Goal: Task Accomplishment & Management: Manage account settings

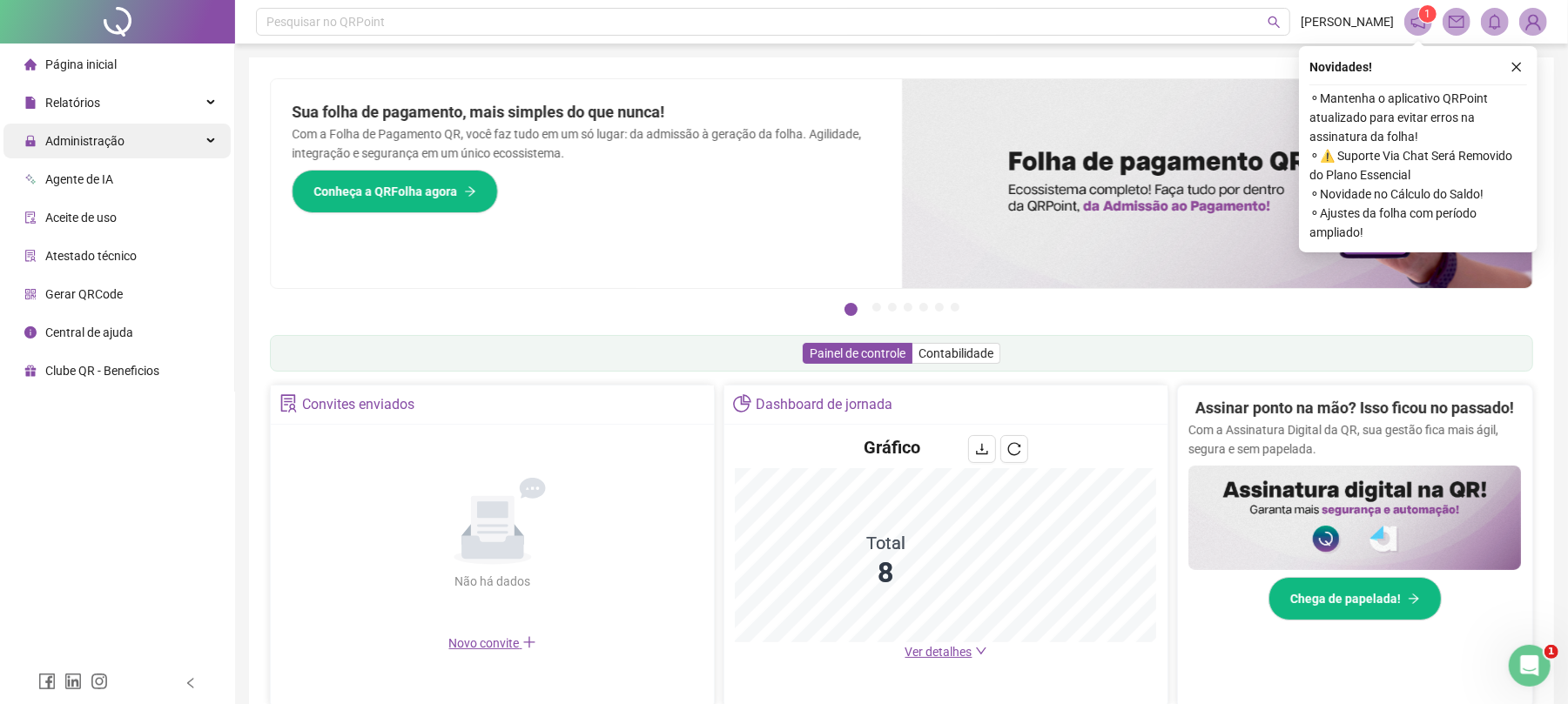
click at [176, 141] on div "Administração" at bounding box center [117, 140] width 227 height 35
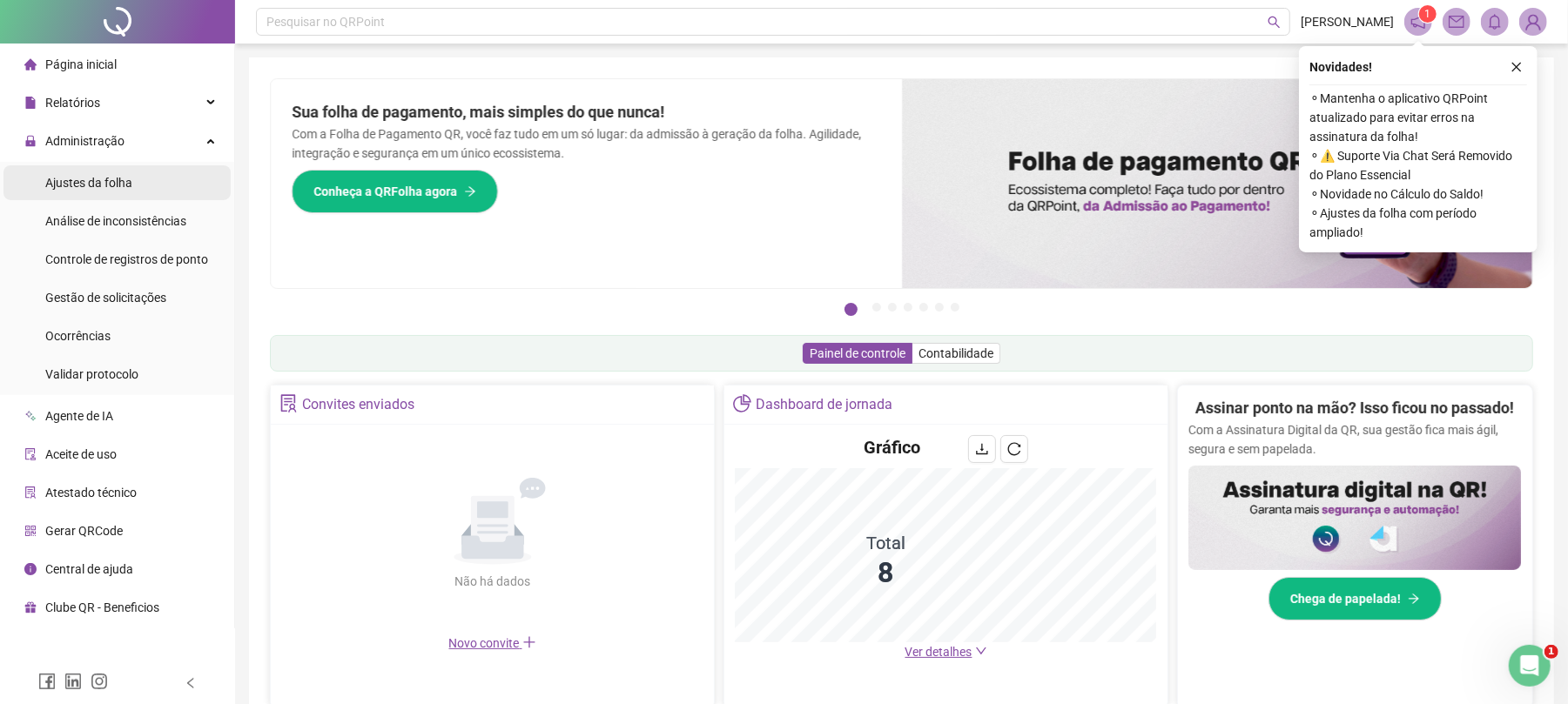
click at [116, 183] on span "Ajustes da folha" at bounding box center [89, 183] width 87 height 14
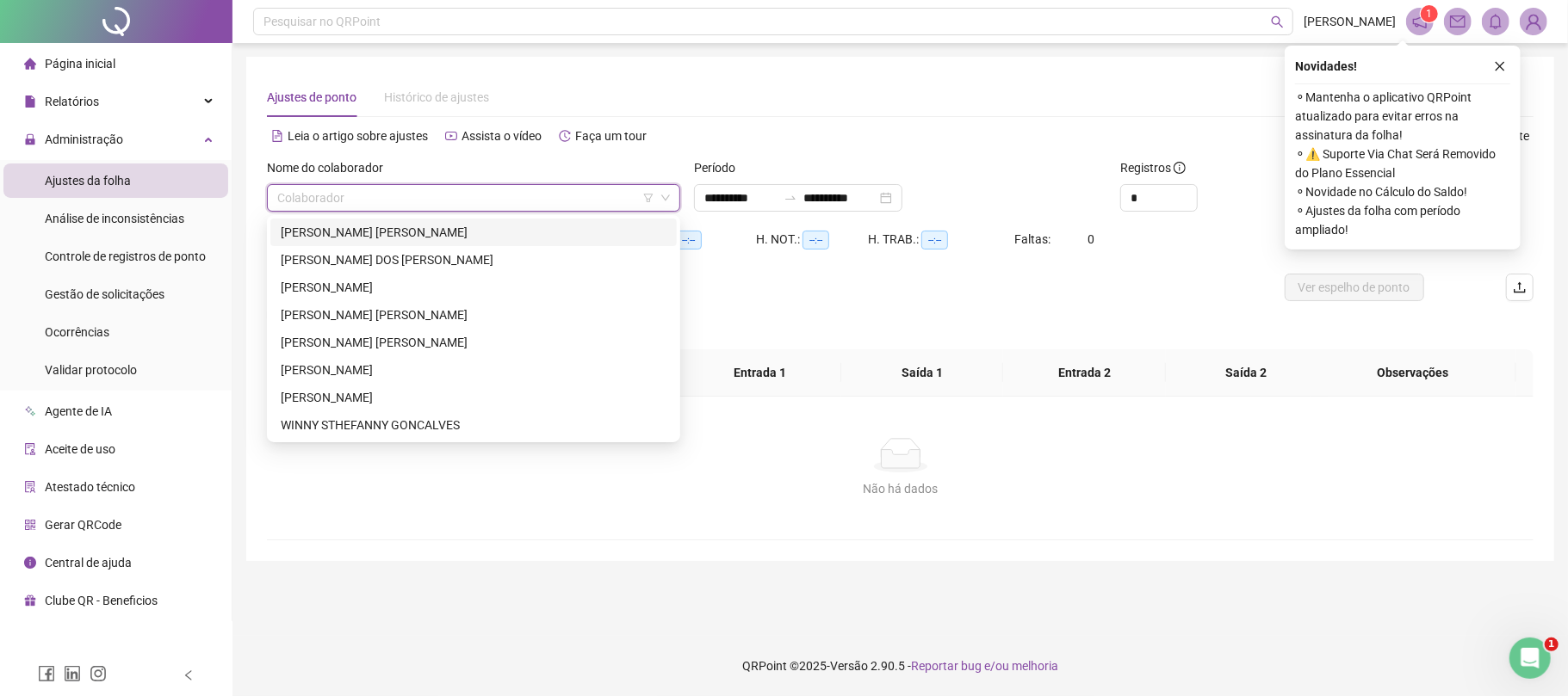
click at [390, 200] on input "search" at bounding box center [466, 199] width 377 height 26
click at [382, 287] on div "[PERSON_NAME]" at bounding box center [474, 288] width 386 height 19
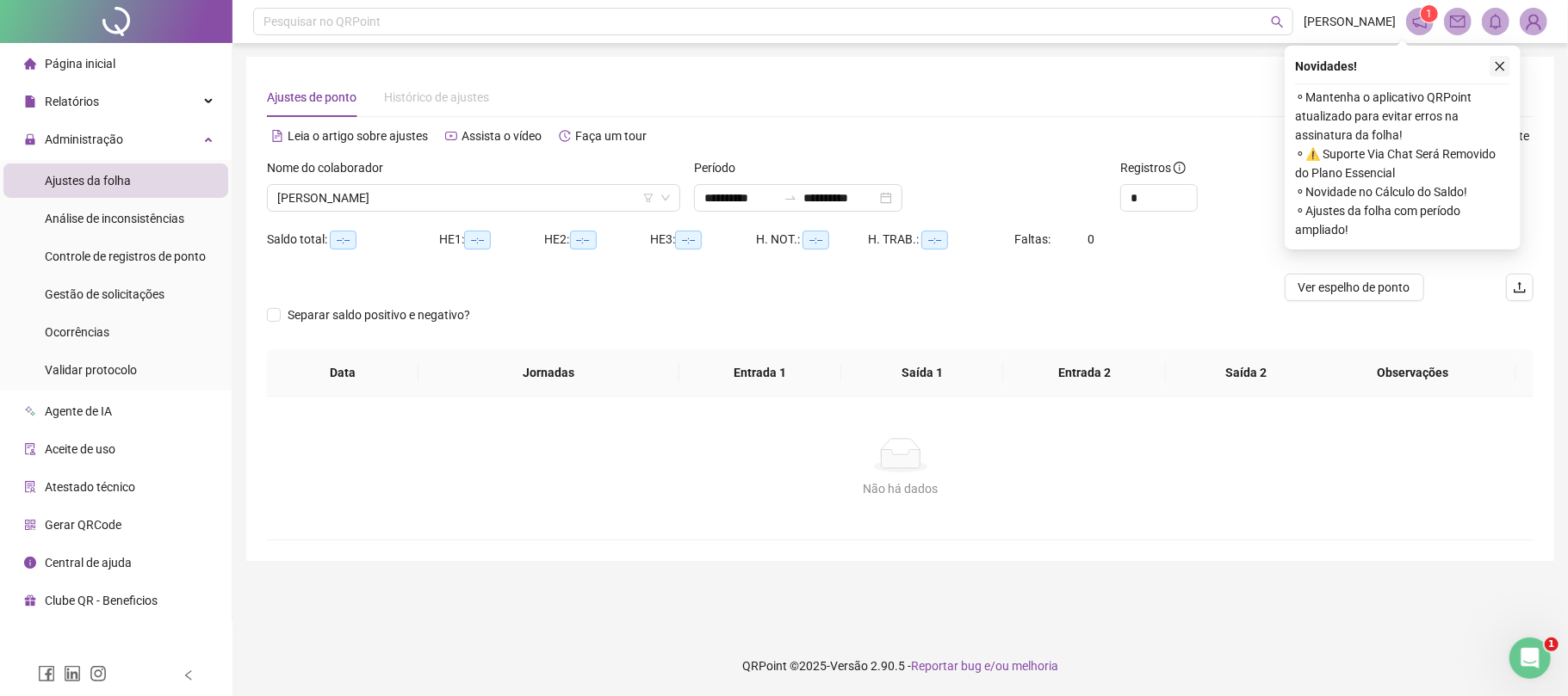
click at [1499, 67] on icon "close" at bounding box center [1500, 66] width 12 height 12
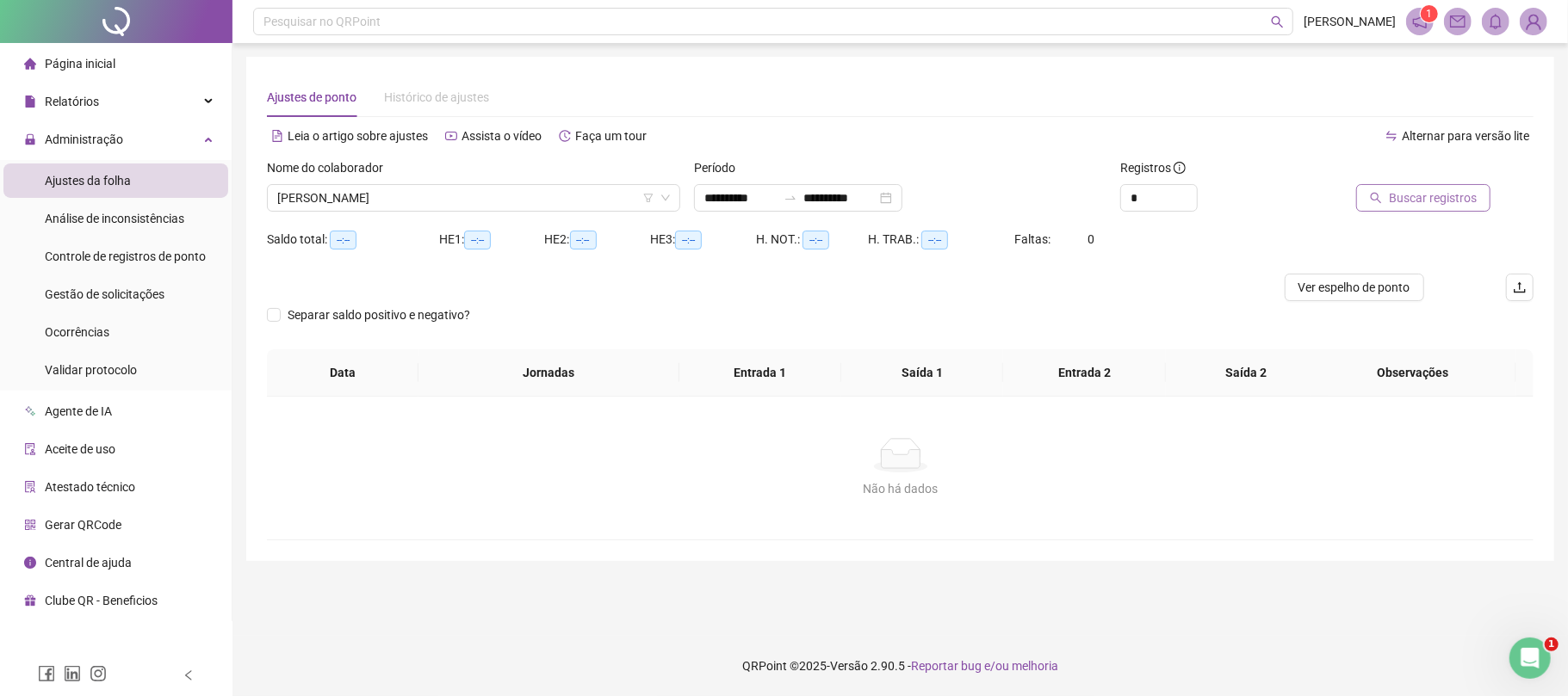
click at [1443, 195] on span "Buscar registros" at bounding box center [1433, 198] width 88 height 19
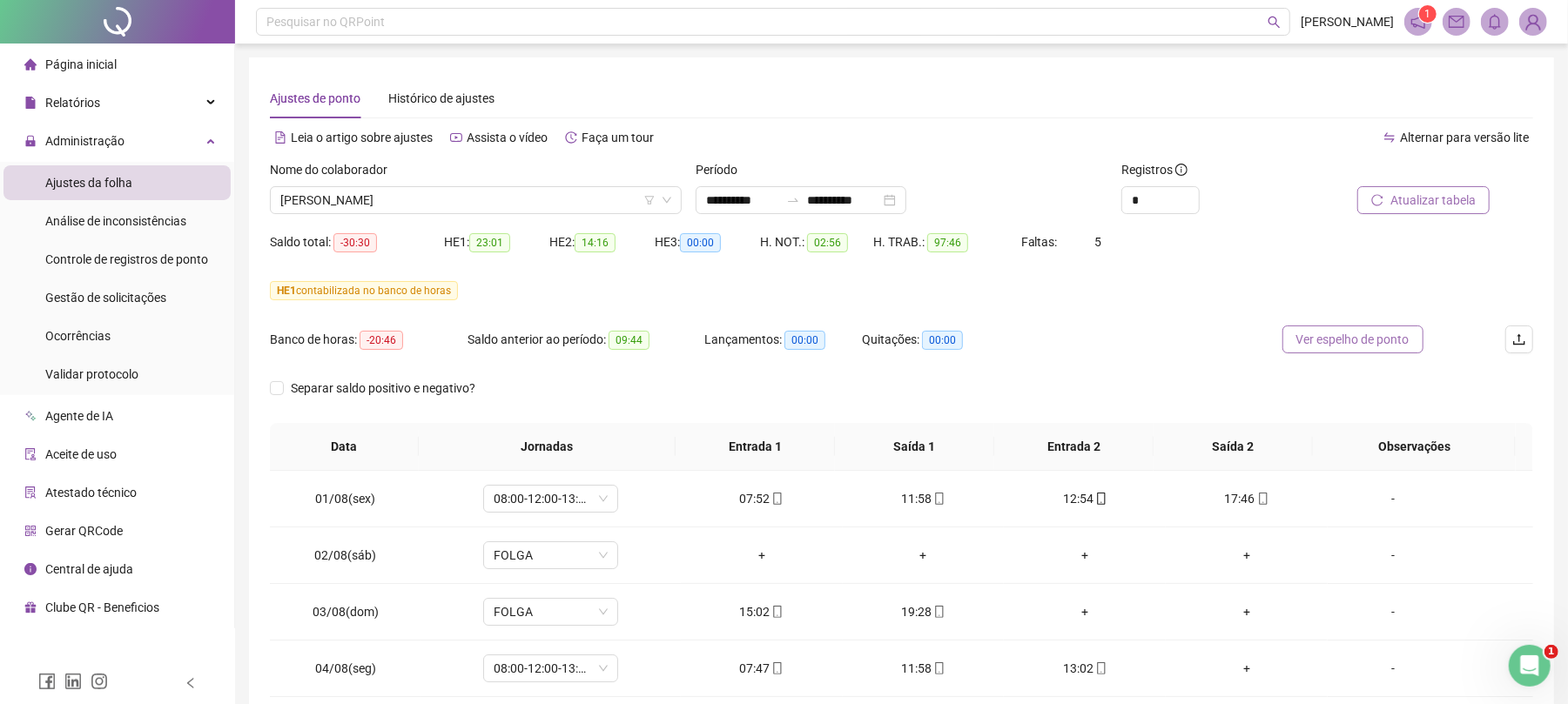
click at [1365, 338] on span "Ver espelho de ponto" at bounding box center [1352, 339] width 113 height 19
click at [829, 197] on input "**********" at bounding box center [843, 200] width 73 height 19
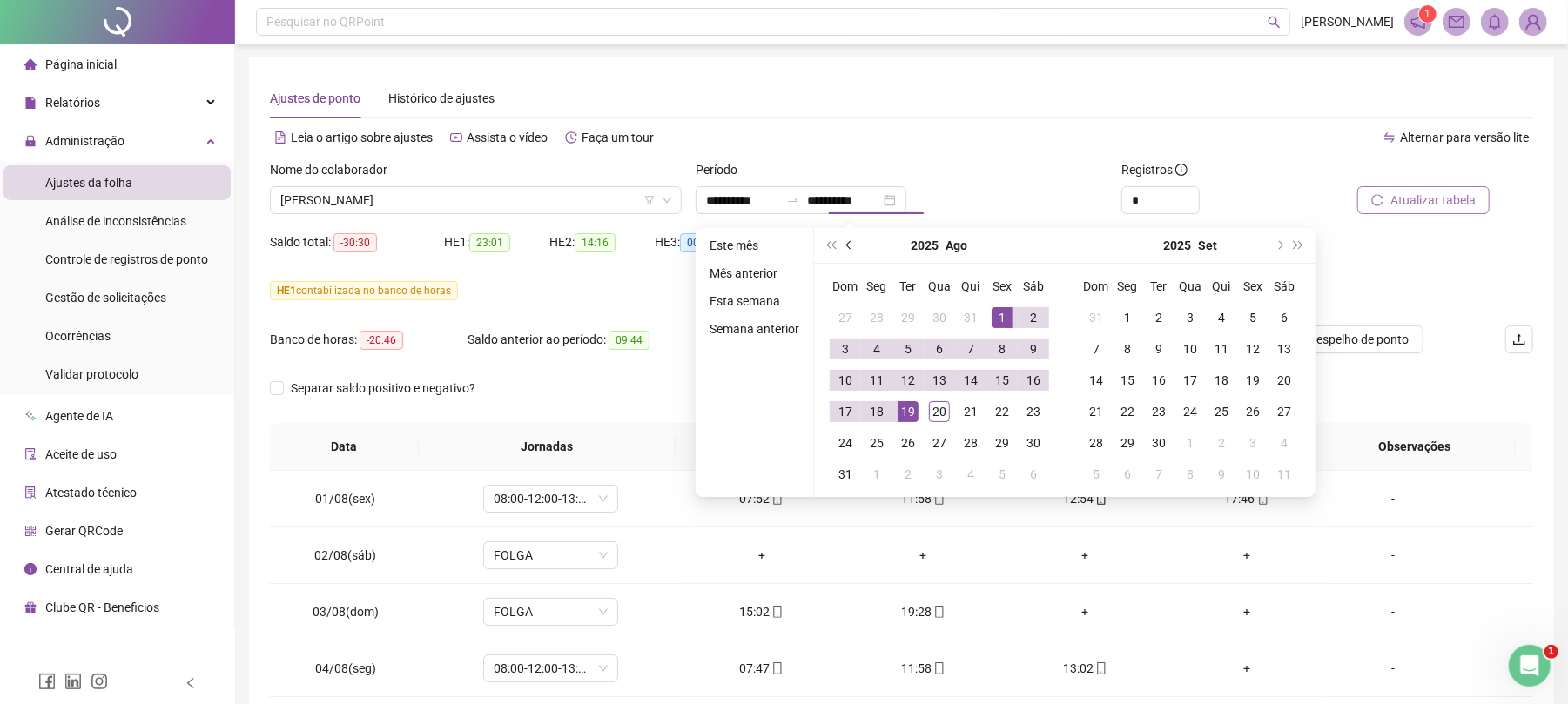
click at [847, 241] on button "prev-year" at bounding box center [850, 245] width 19 height 35
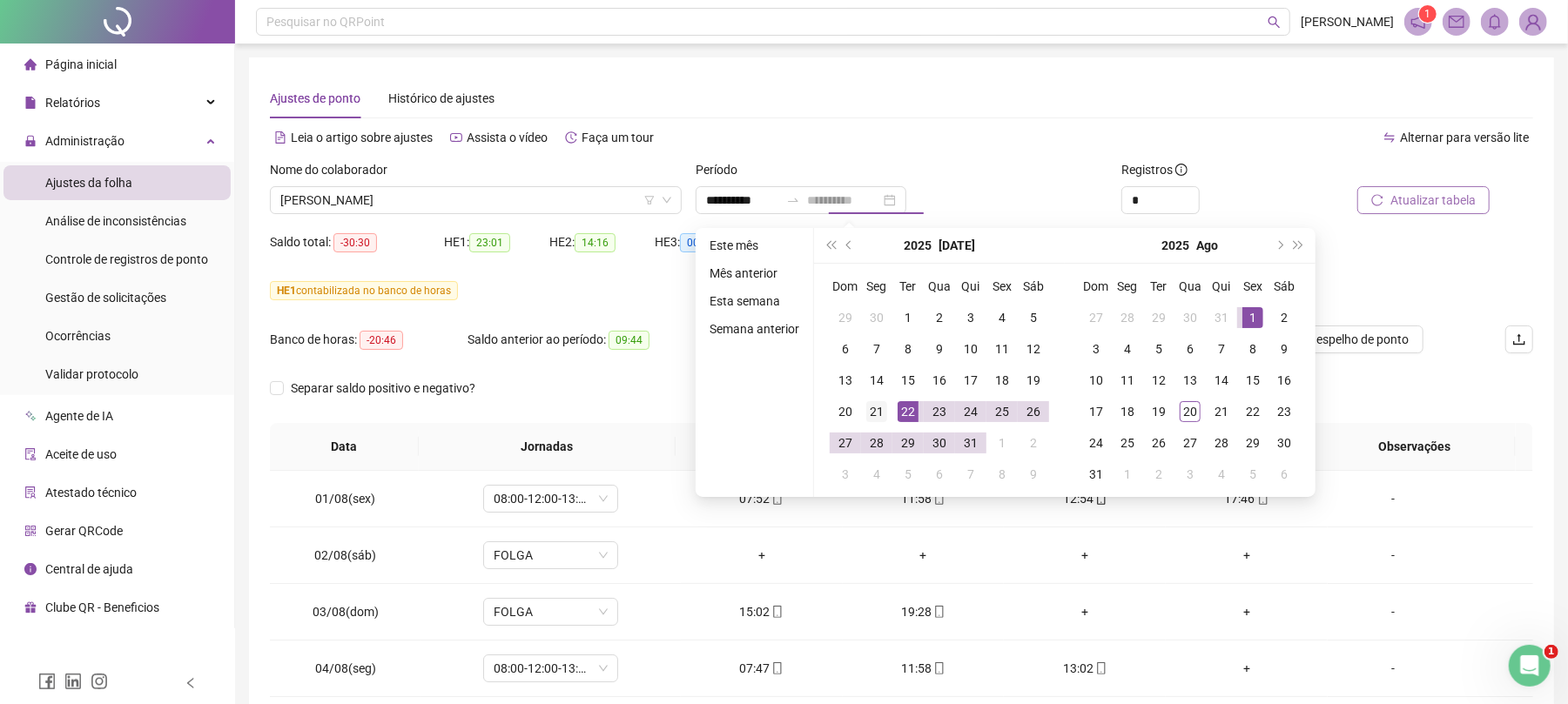
type input "**********"
click at [871, 412] on div "21" at bounding box center [876, 412] width 21 height 21
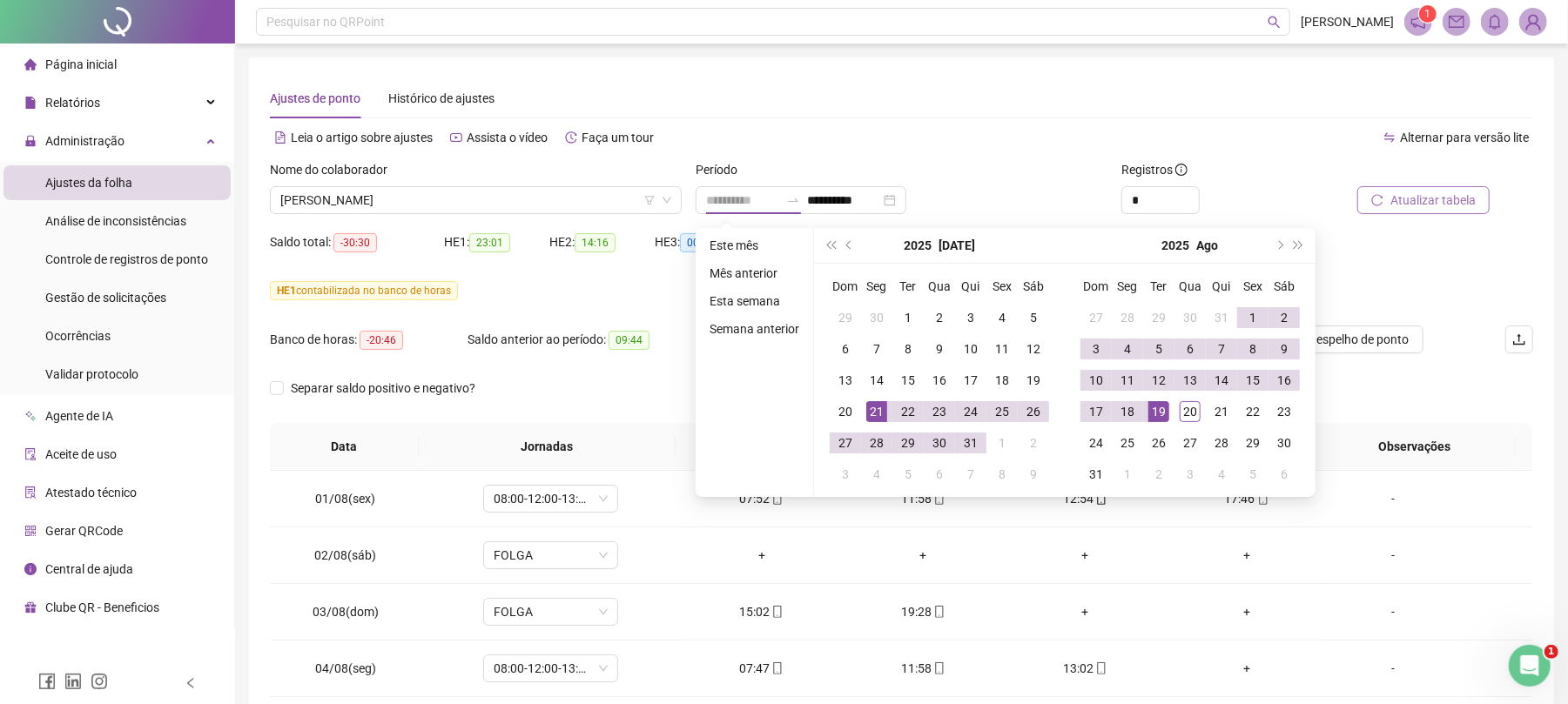
click at [1157, 408] on div "19" at bounding box center [1159, 412] width 21 height 21
type input "**********"
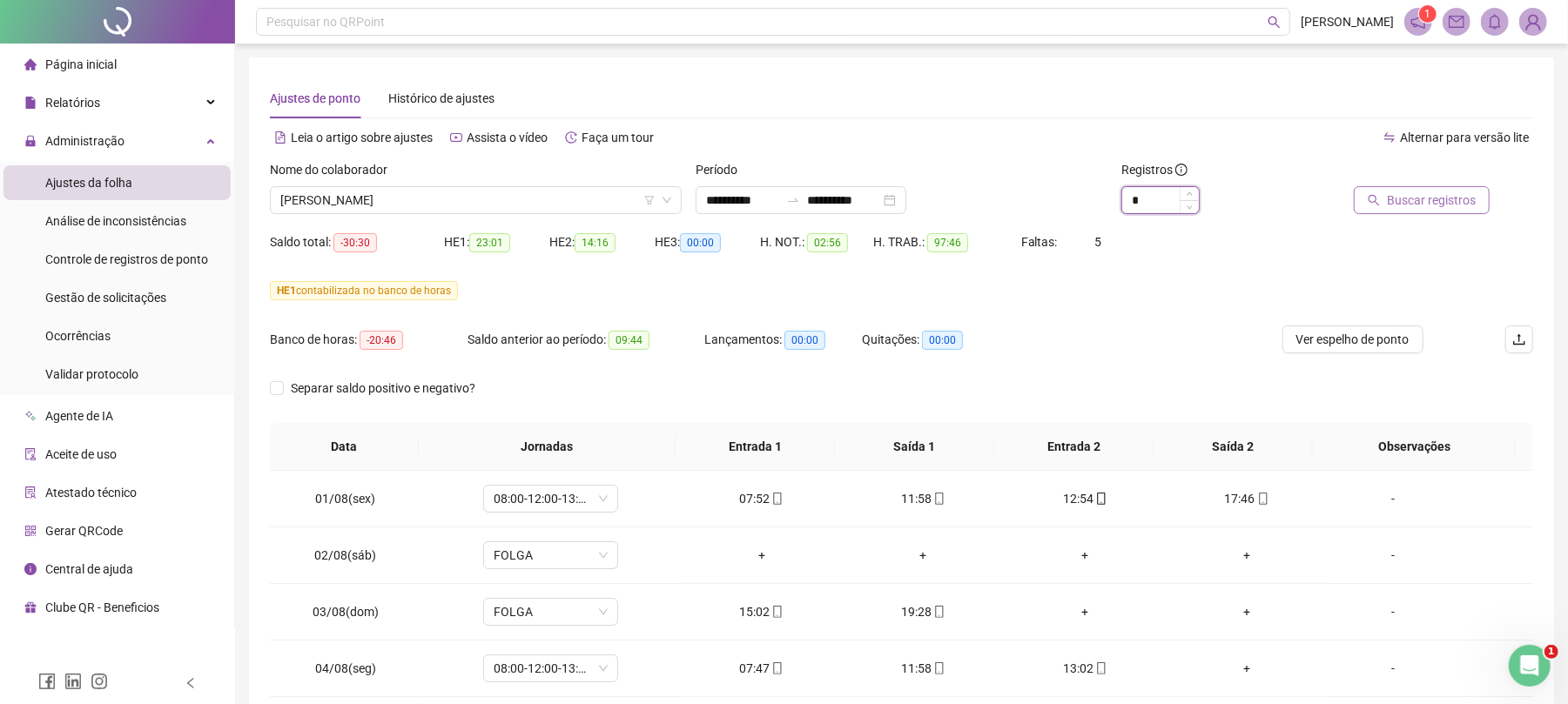
drag, startPoint x: 1145, startPoint y: 203, endPoint x: 1122, endPoint y: 199, distance: 23.3
click at [1122, 199] on input "*" at bounding box center [1160, 201] width 77 height 27
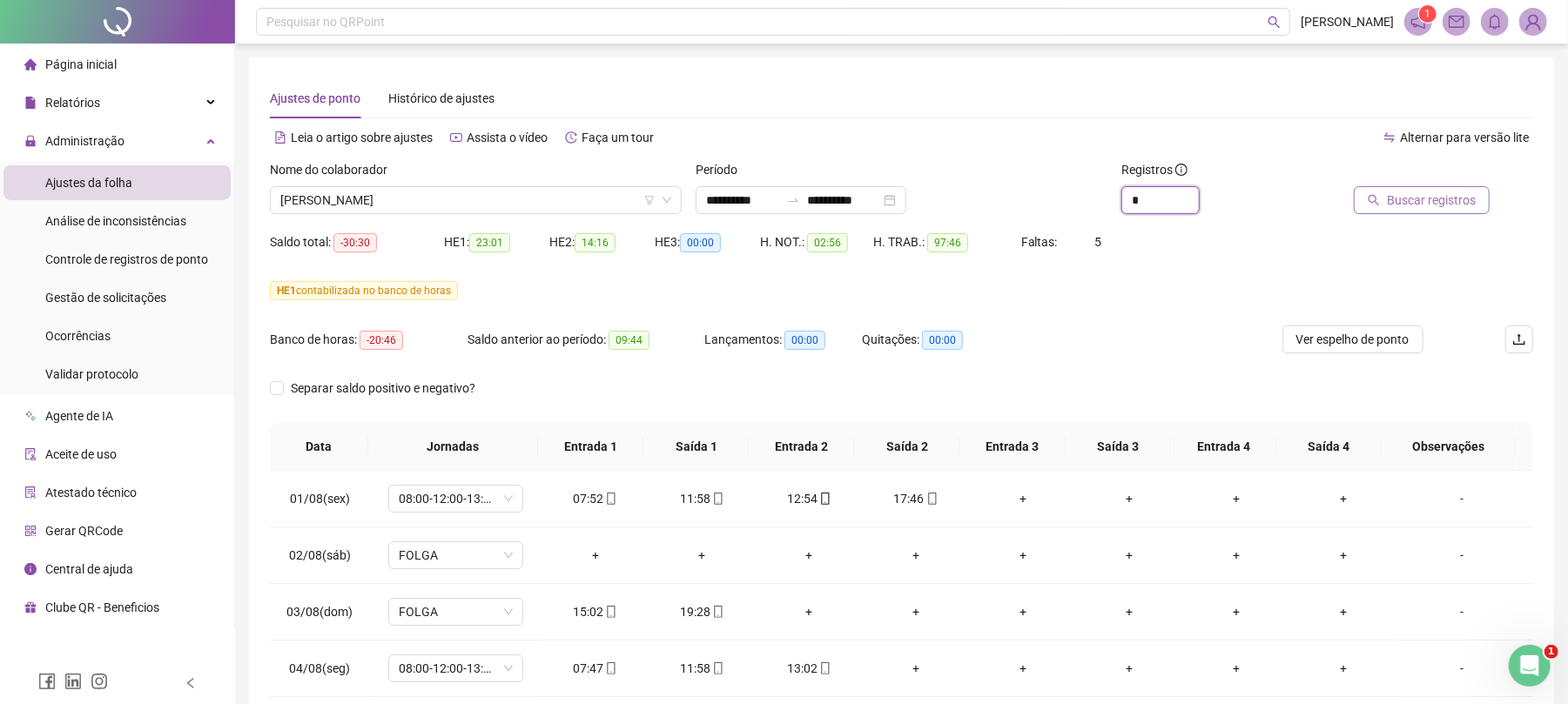
type input "*"
click at [1417, 197] on span "Buscar registros" at bounding box center [1432, 200] width 89 height 19
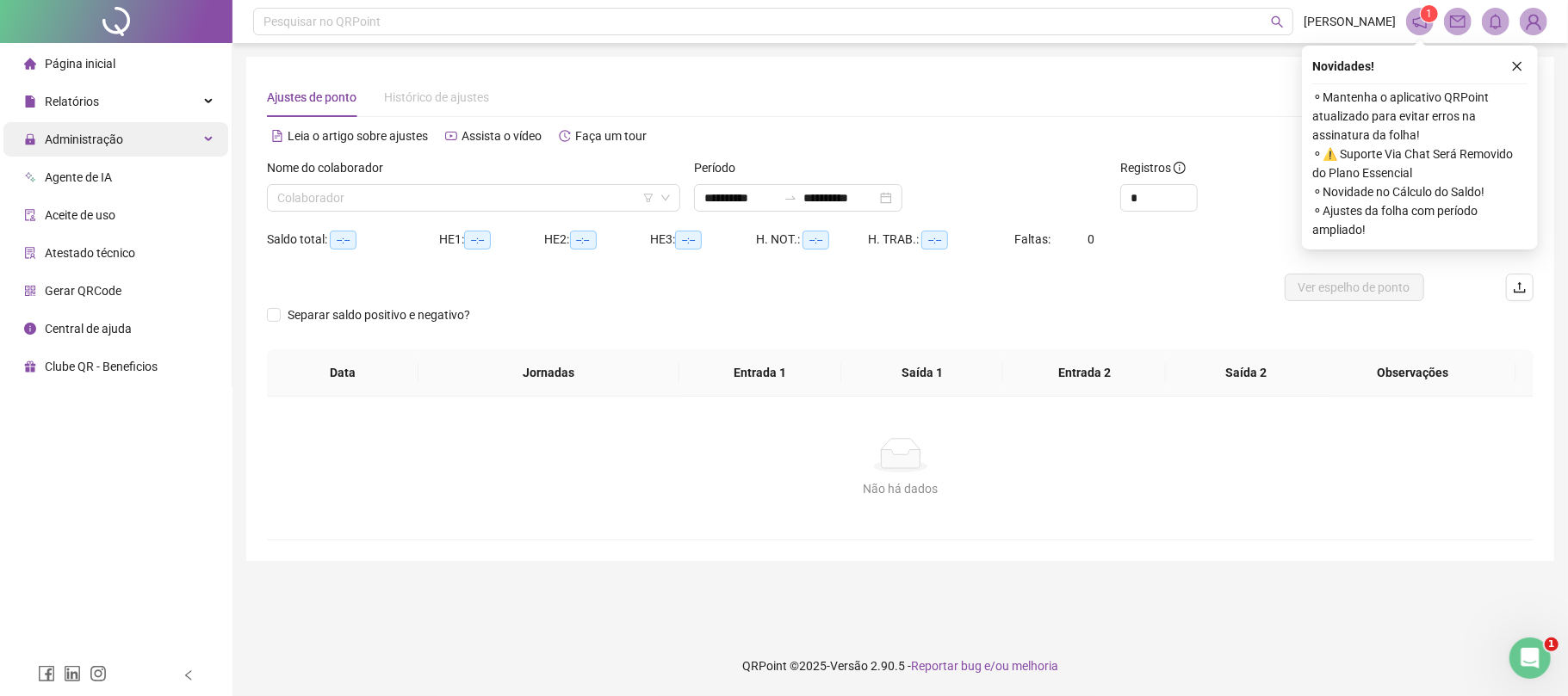
click at [183, 135] on div "Administração" at bounding box center [116, 139] width 225 height 35
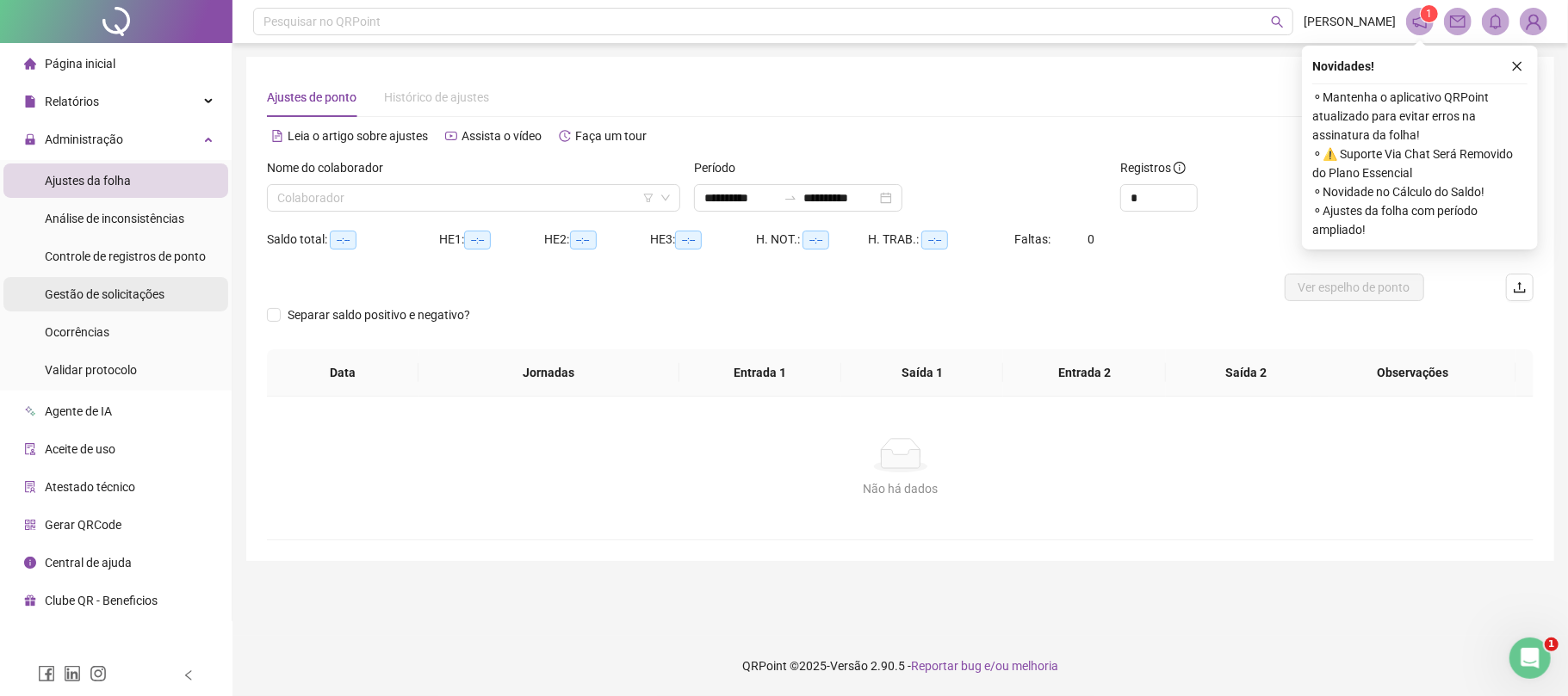
click at [150, 291] on span "Gestão de solicitações" at bounding box center [105, 294] width 120 height 14
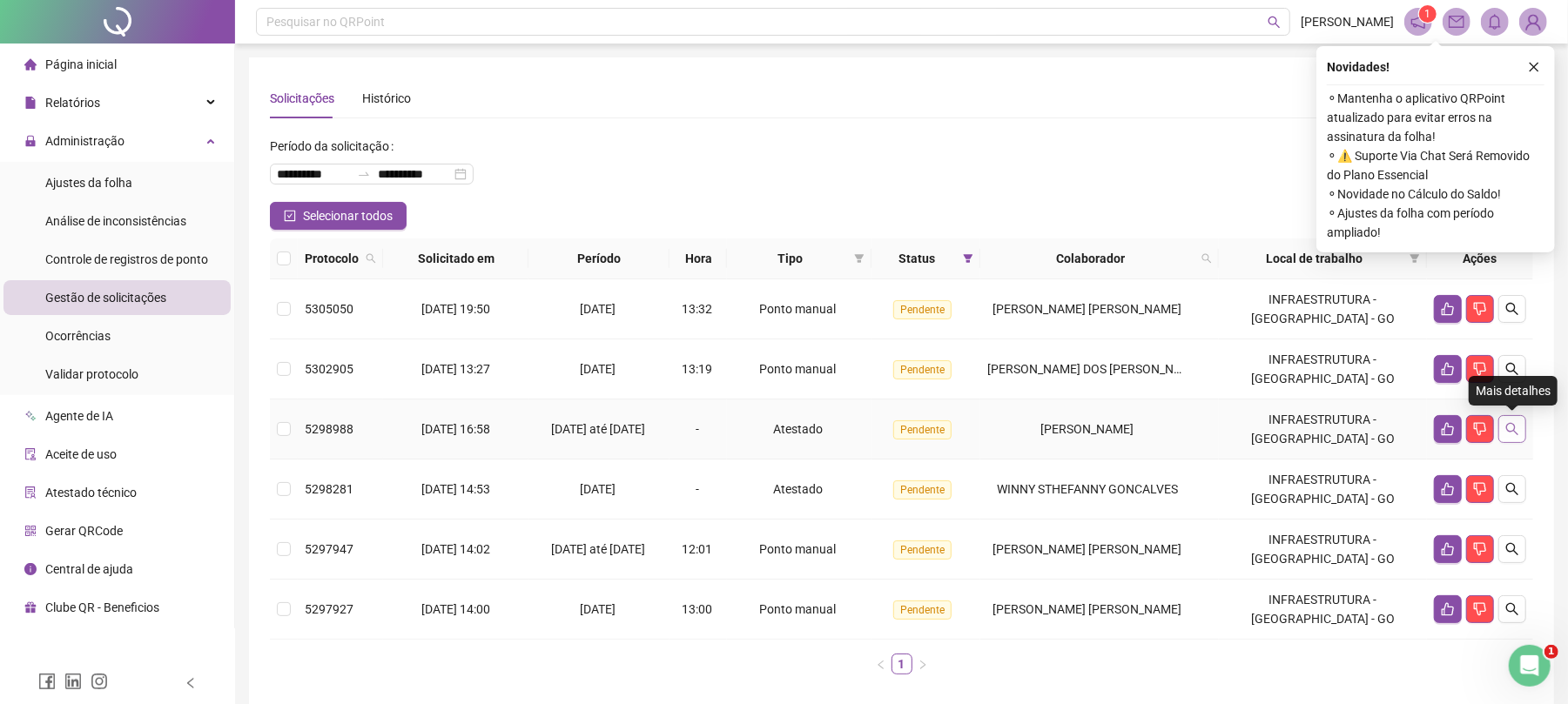
click at [1516, 434] on icon "search" at bounding box center [1512, 429] width 12 height 12
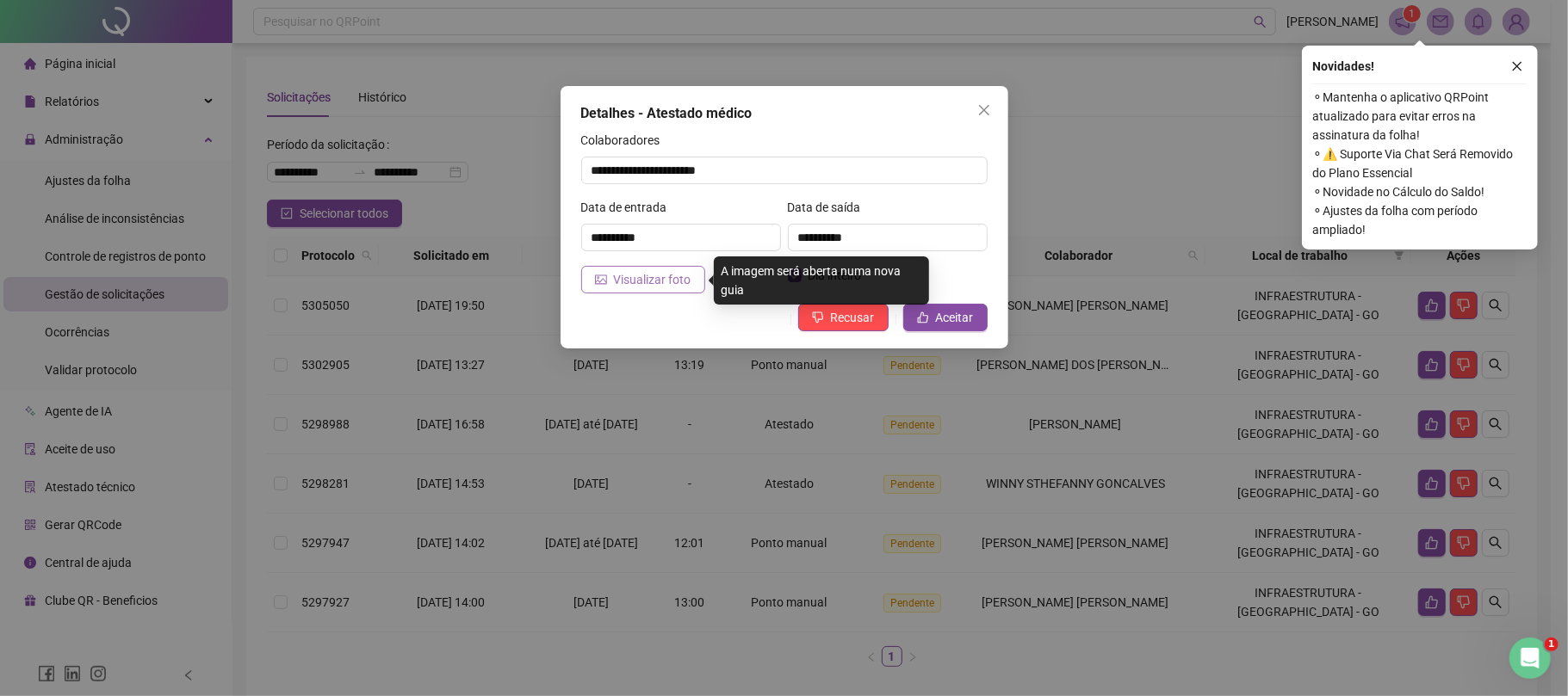
click at [674, 277] on span "Visualizar foto" at bounding box center [652, 280] width 78 height 19
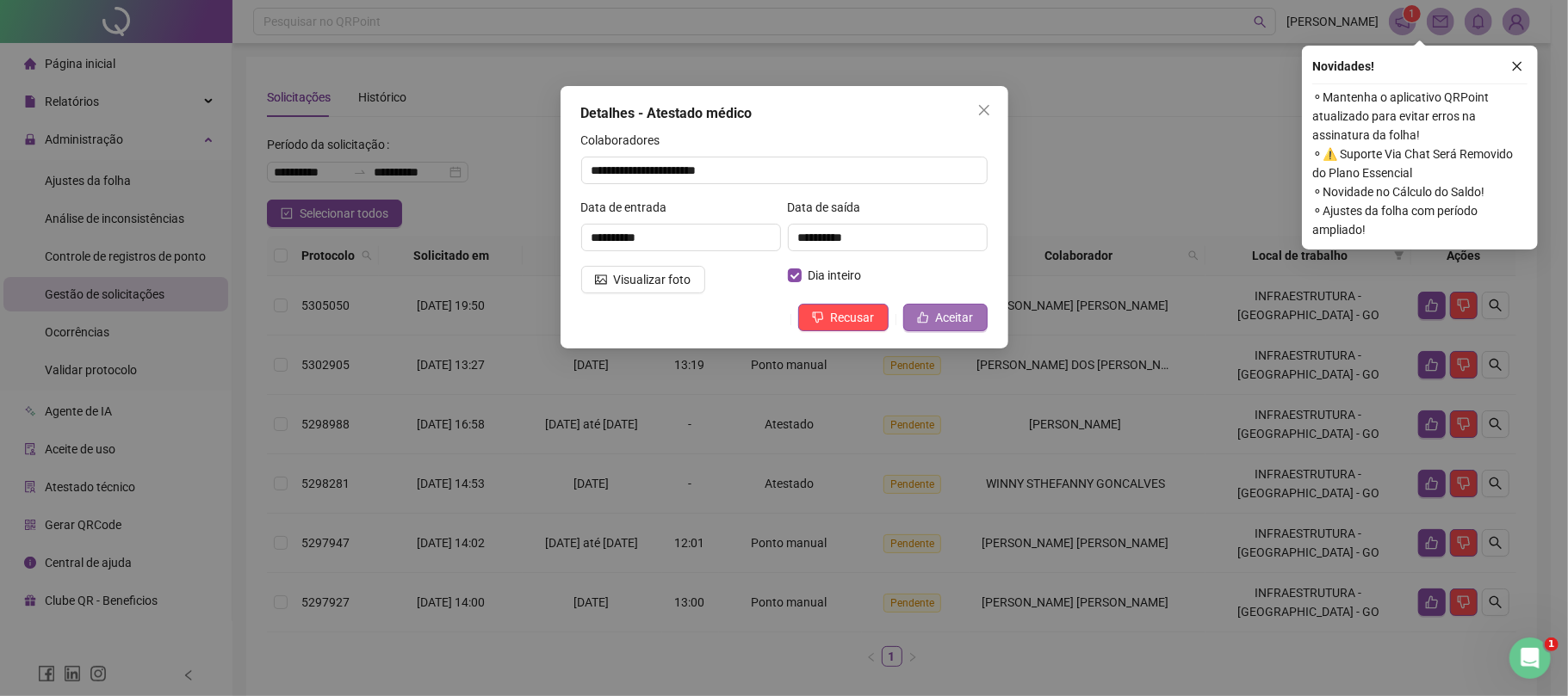
click at [955, 320] on span "Aceitar" at bounding box center [955, 318] width 37 height 19
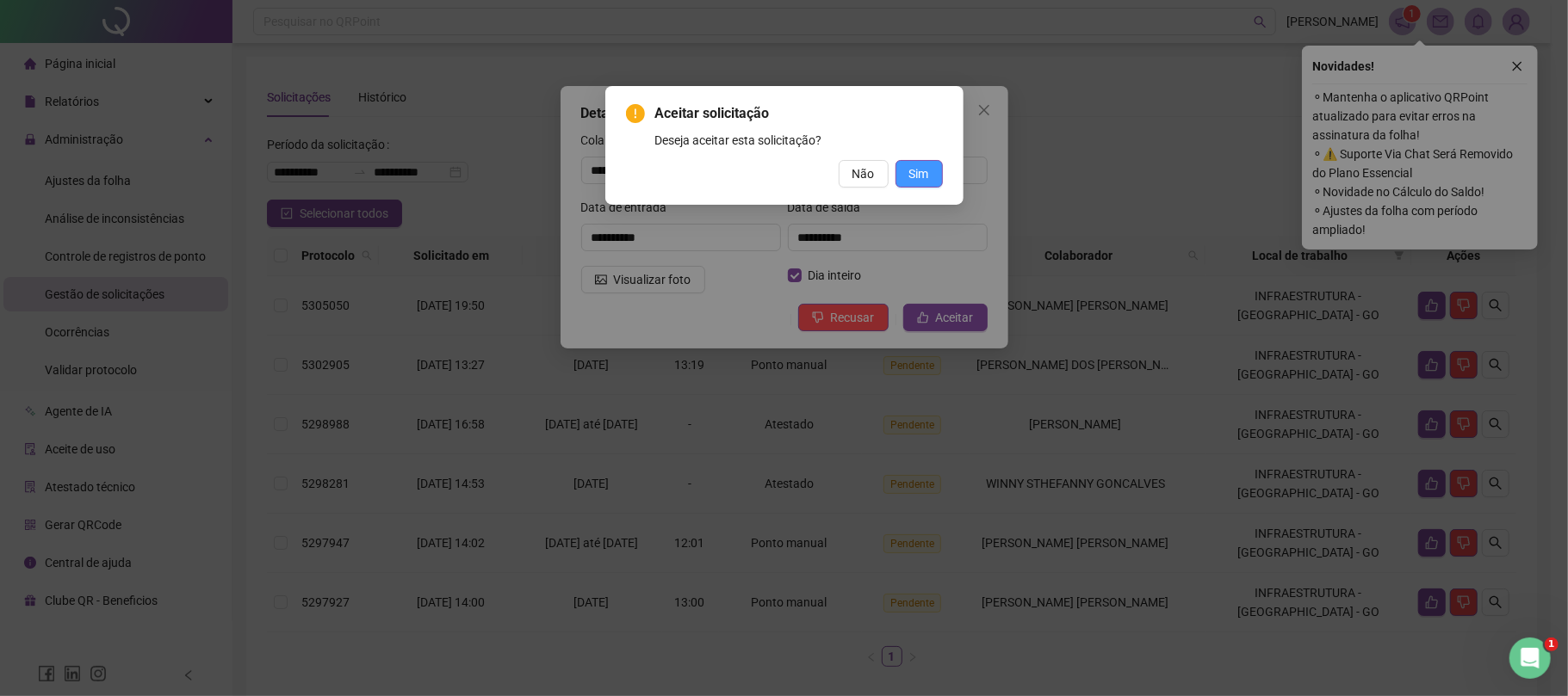
click at [923, 166] on span "Sim" at bounding box center [918, 174] width 20 height 19
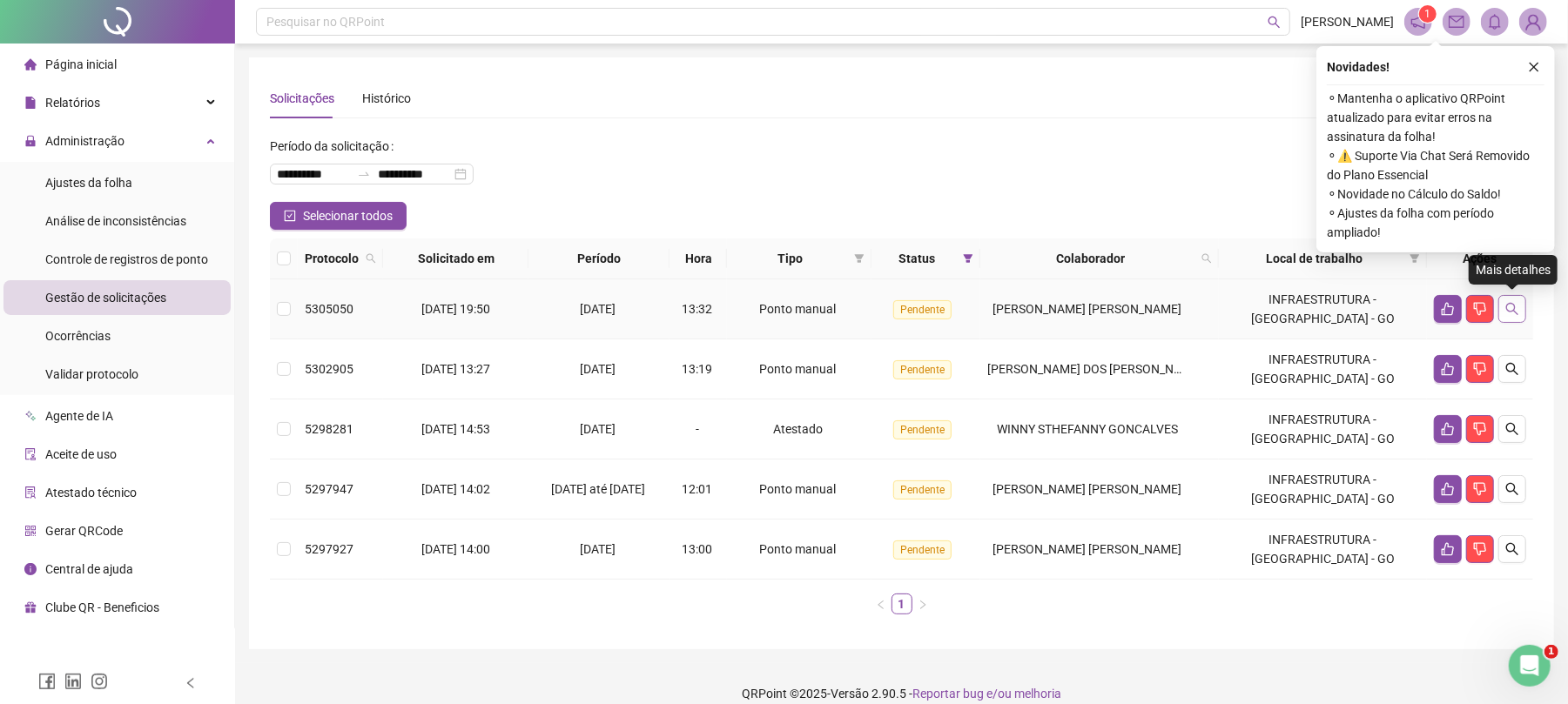
click at [1513, 311] on icon "search" at bounding box center [1512, 309] width 12 height 12
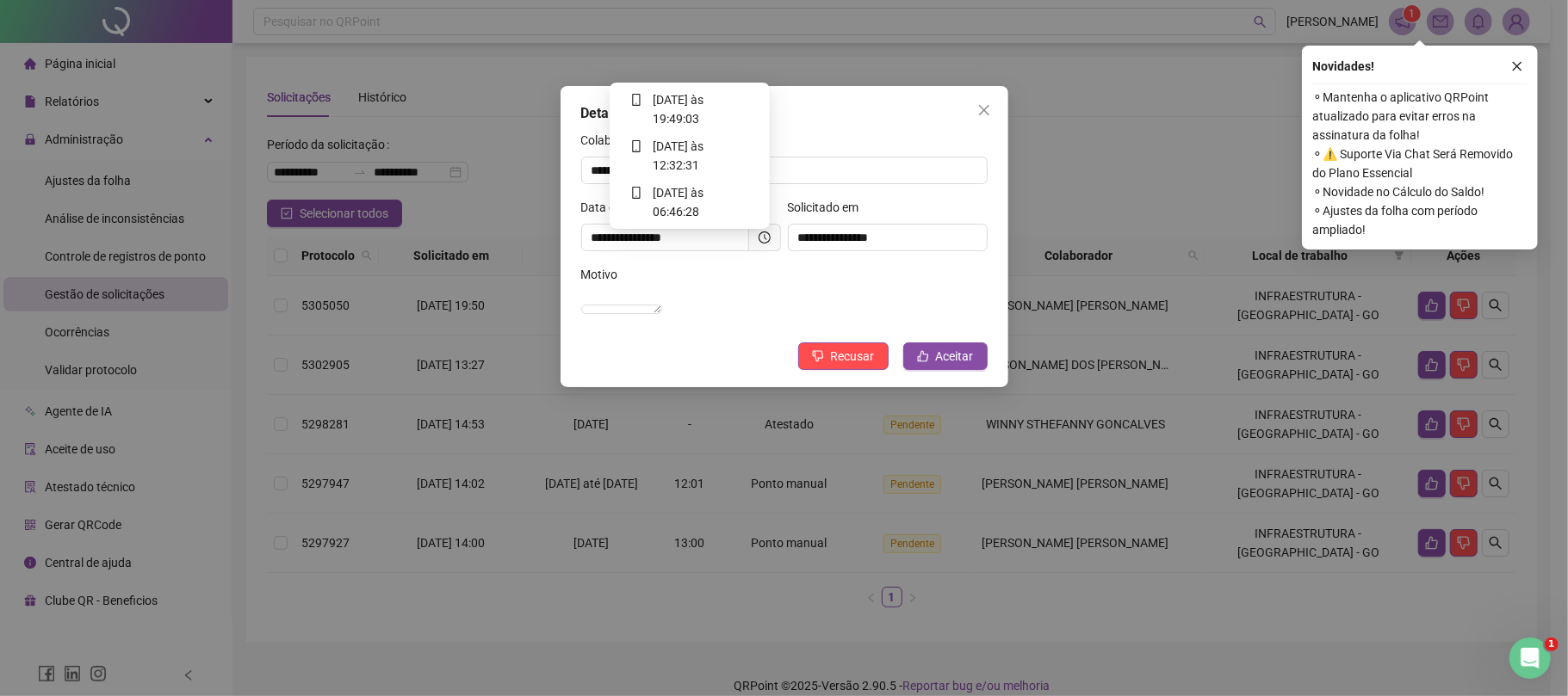
click at [765, 238] on icon "clock-circle" at bounding box center [765, 237] width 12 height 12
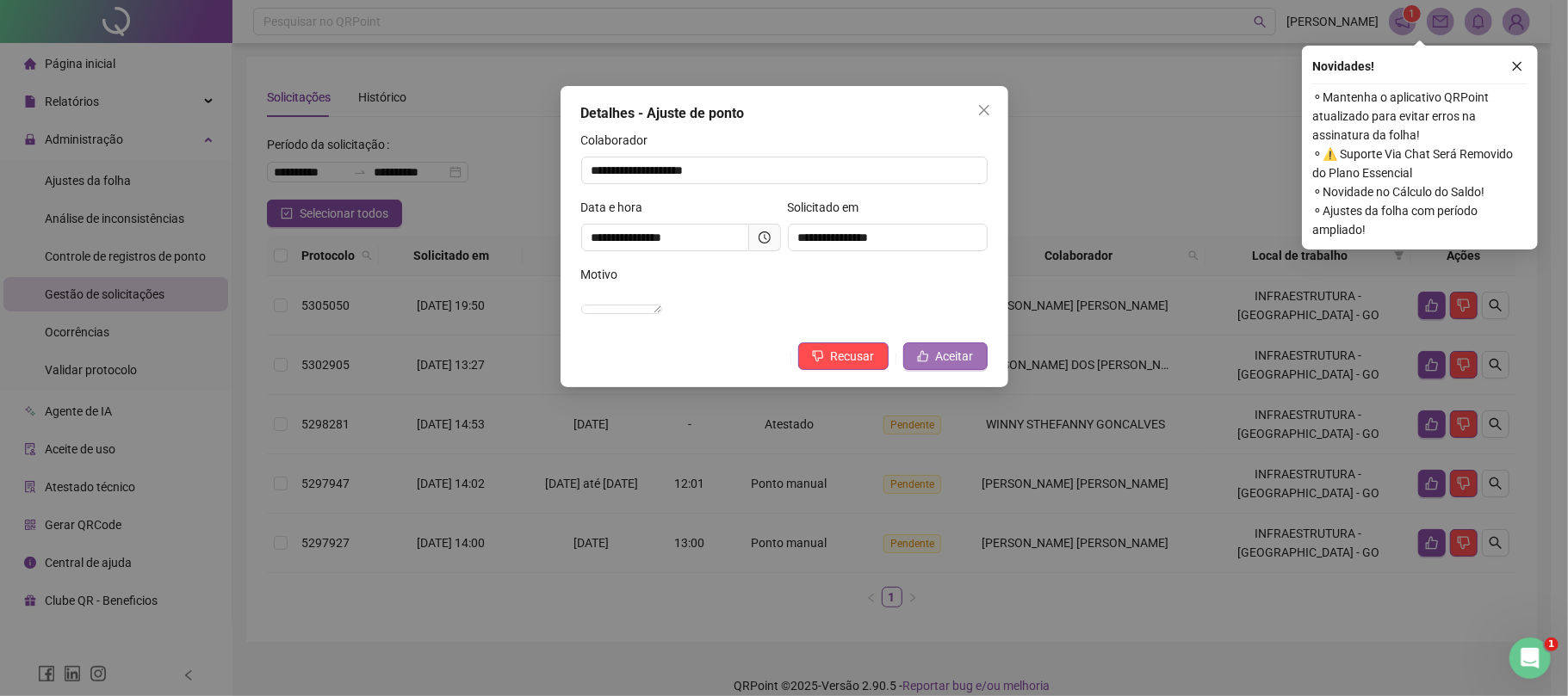
click at [954, 366] on span "Aceitar" at bounding box center [955, 356] width 37 height 19
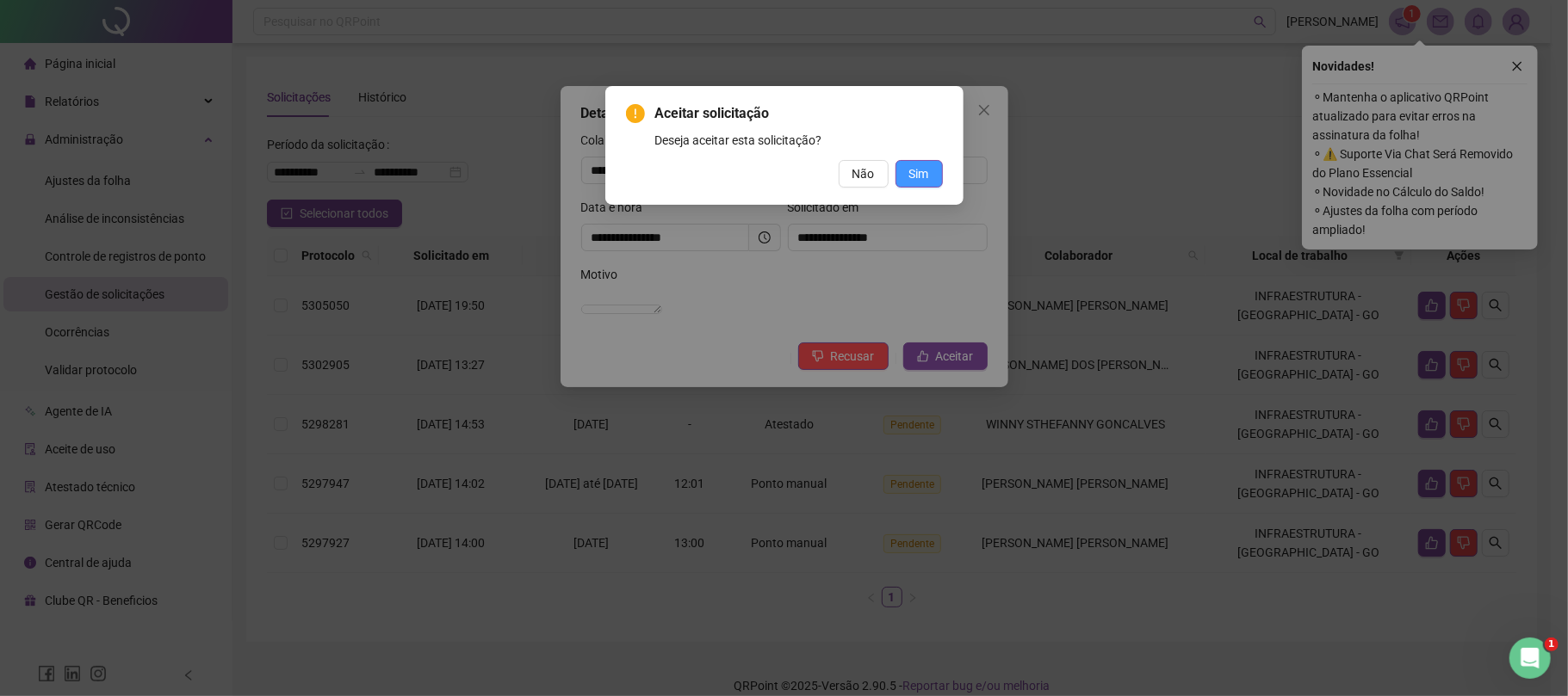
click at [917, 173] on span "Sim" at bounding box center [918, 174] width 20 height 19
